Goal: Transaction & Acquisition: Purchase product/service

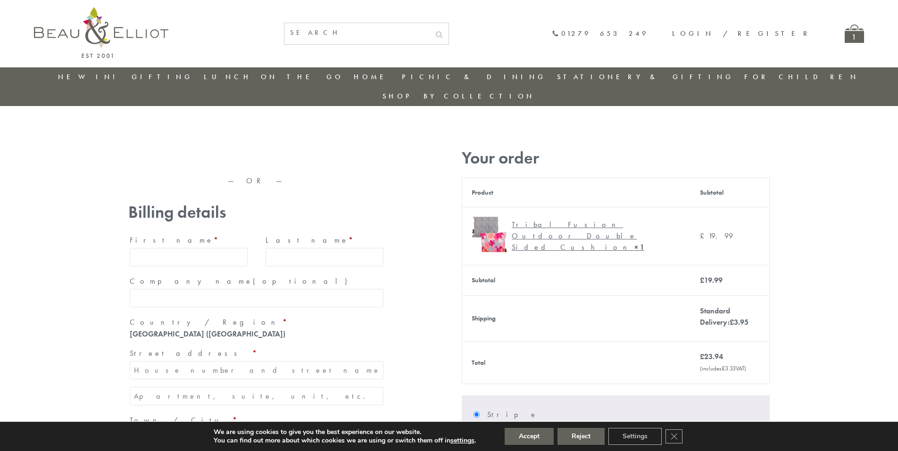
type input "maria33@yahoo.com"
type input "Maria"
type input "Williams"
type input "23, Scottsdale, Happytown"
type input "London"
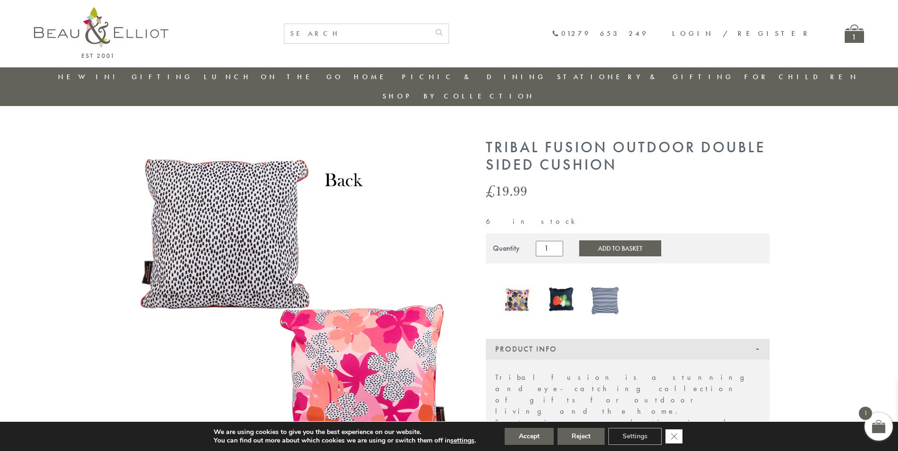
click at [675, 437] on icon "Close GDPR Cookie Banner" at bounding box center [674, 436] width 17 height 14
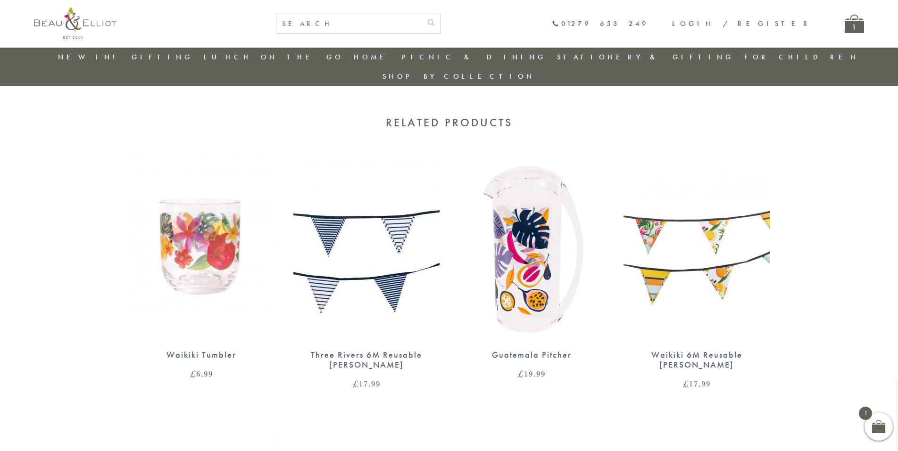
scroll to position [648, 0]
